Goal: Find specific page/section: Find specific page/section

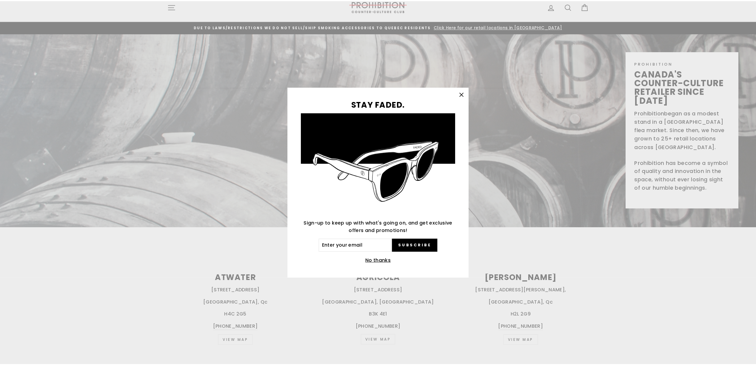
scroll to position [9, 0]
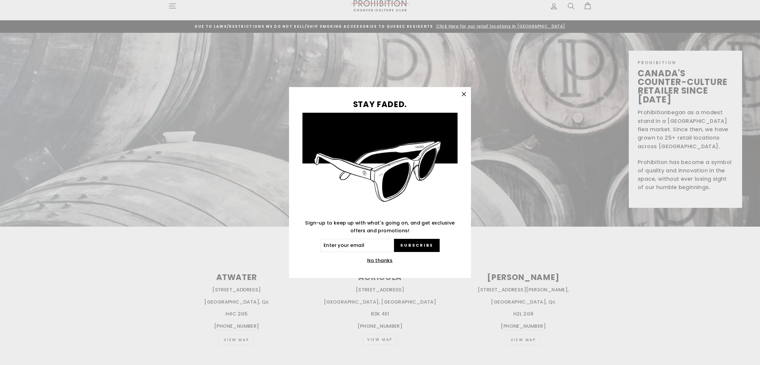
click at [462, 93] on icon "button" at bounding box center [464, 94] width 8 height 8
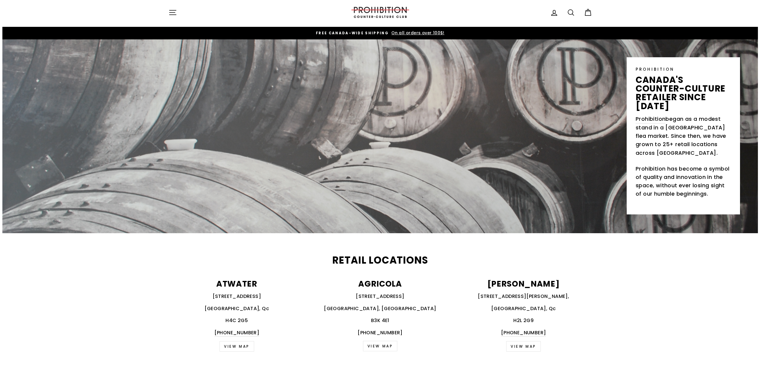
scroll to position [0, 0]
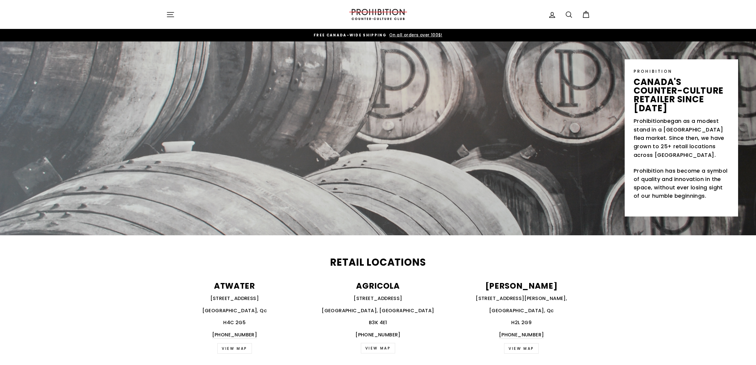
click at [176, 15] on button "Site navigation" at bounding box center [171, 14] width 16 height 13
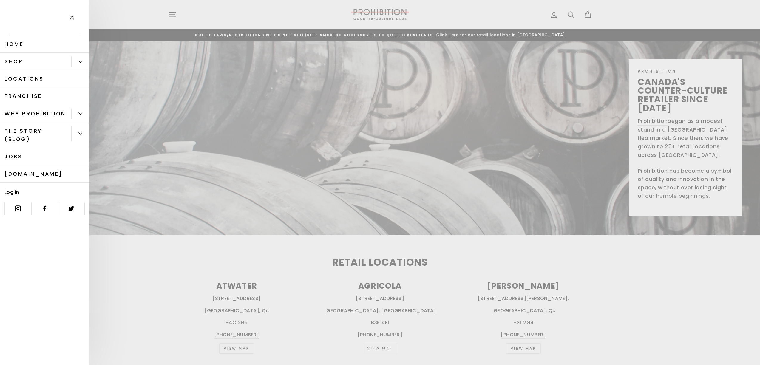
click at [16, 44] on link "Home" at bounding box center [44, 43] width 89 height 17
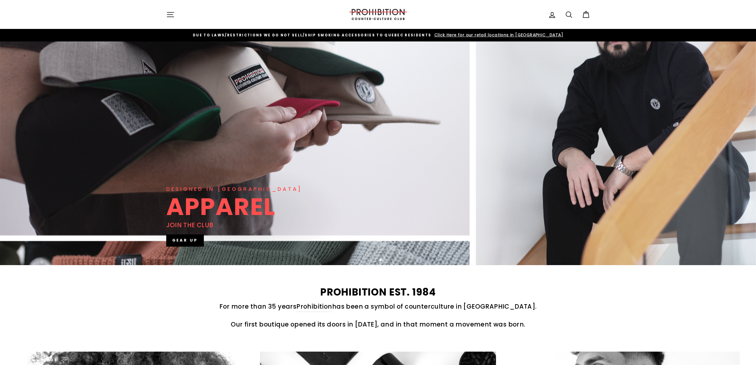
click at [172, 16] on icon "button" at bounding box center [170, 14] width 8 height 8
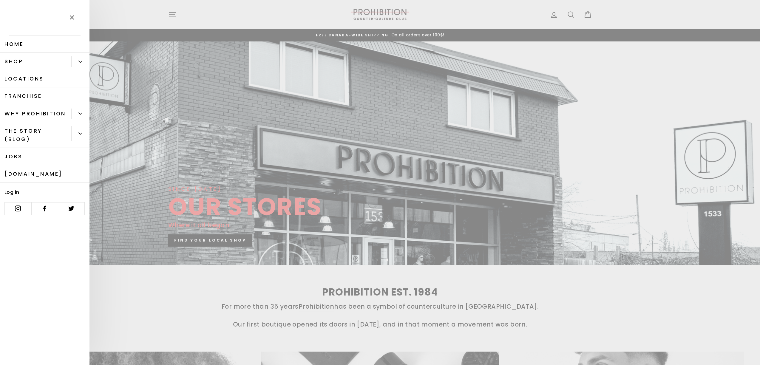
click at [11, 155] on link "Jobs" at bounding box center [44, 156] width 89 height 17
